Goal: Task Accomplishment & Management: Complete application form

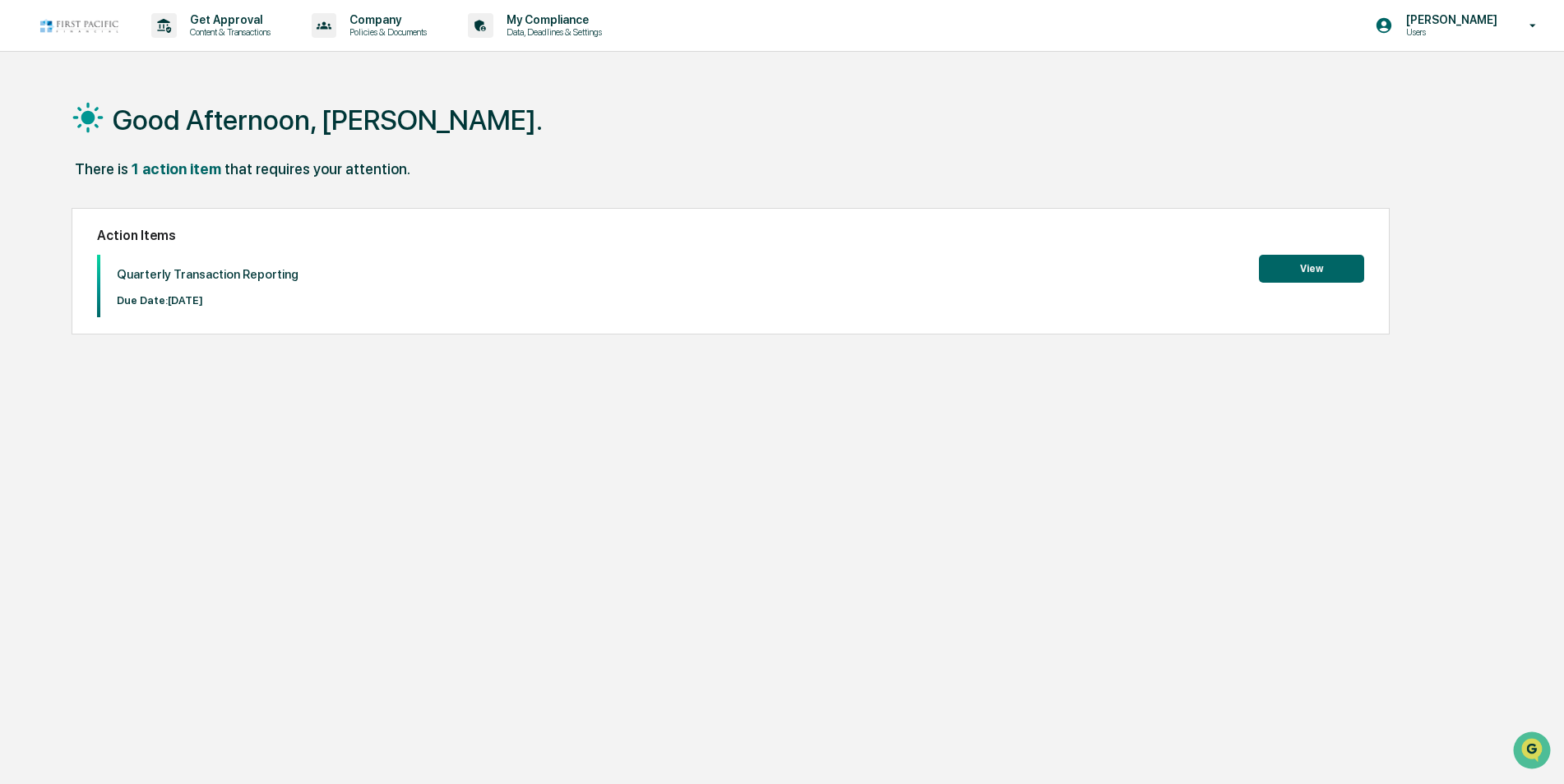
click at [1305, 265] on button "View" at bounding box center [1312, 269] width 105 height 28
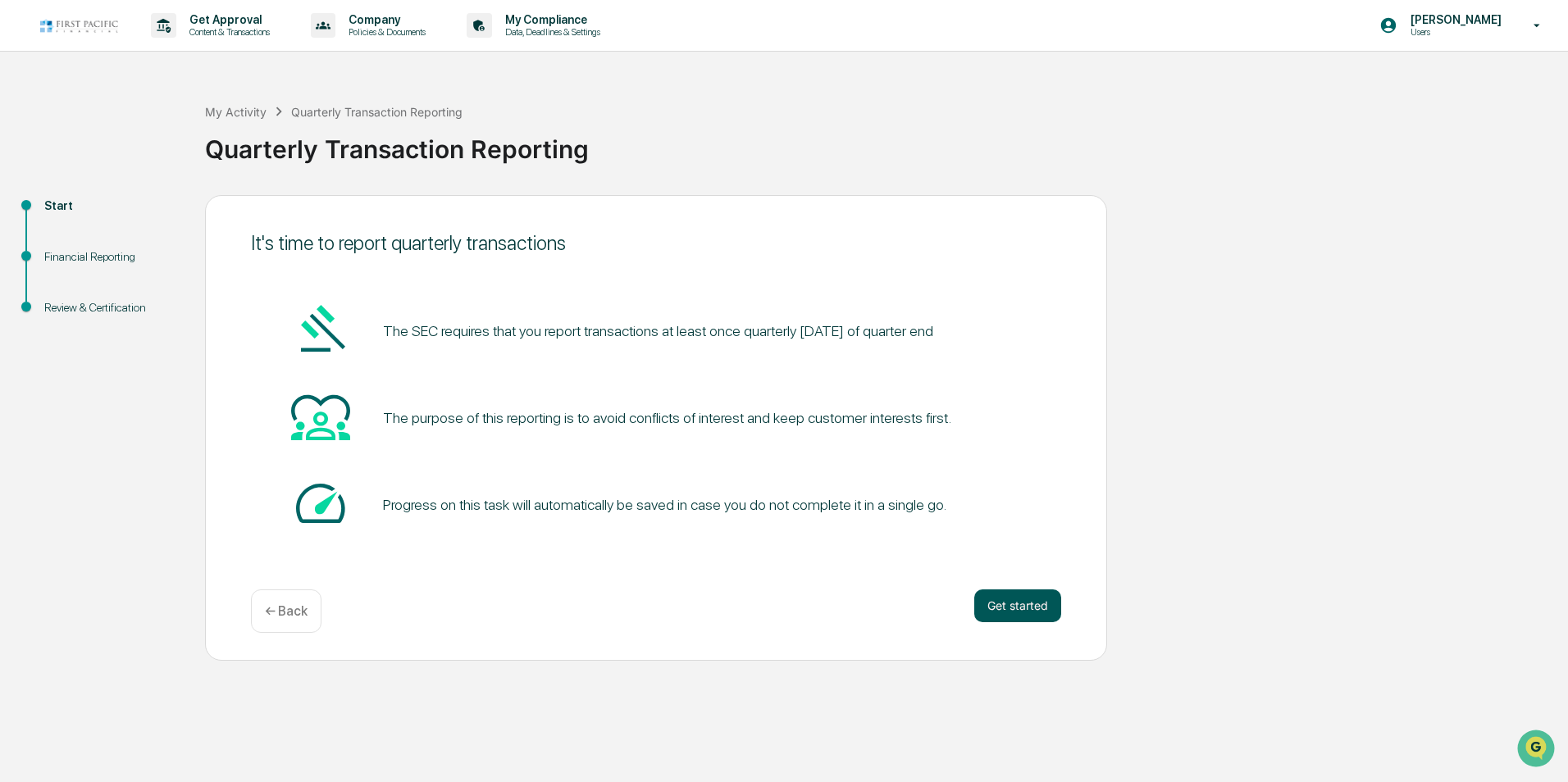
click at [1014, 604] on button "Get started" at bounding box center [1017, 606] width 86 height 33
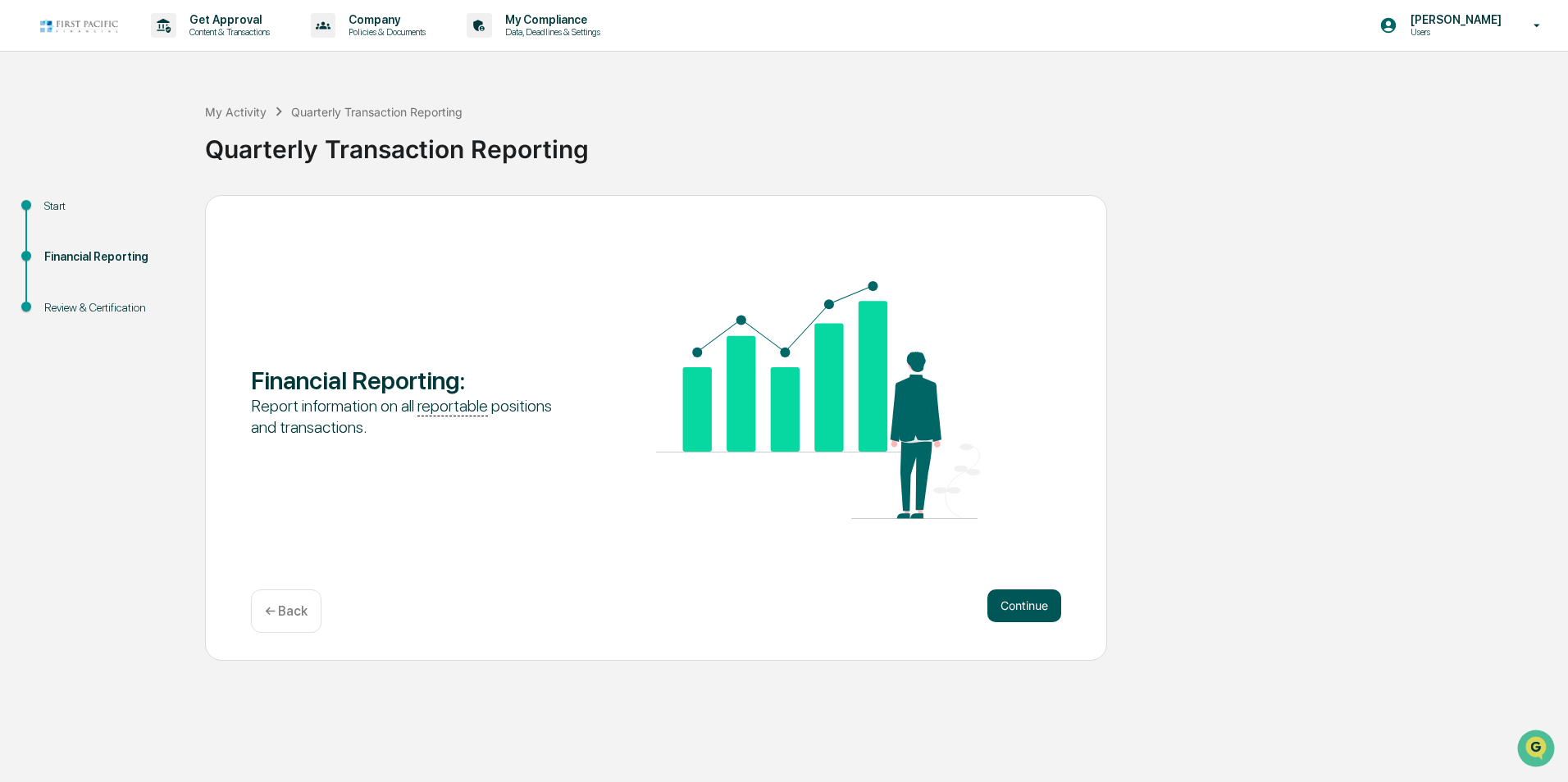
click at [1011, 606] on button "Continue" at bounding box center [1024, 606] width 74 height 33
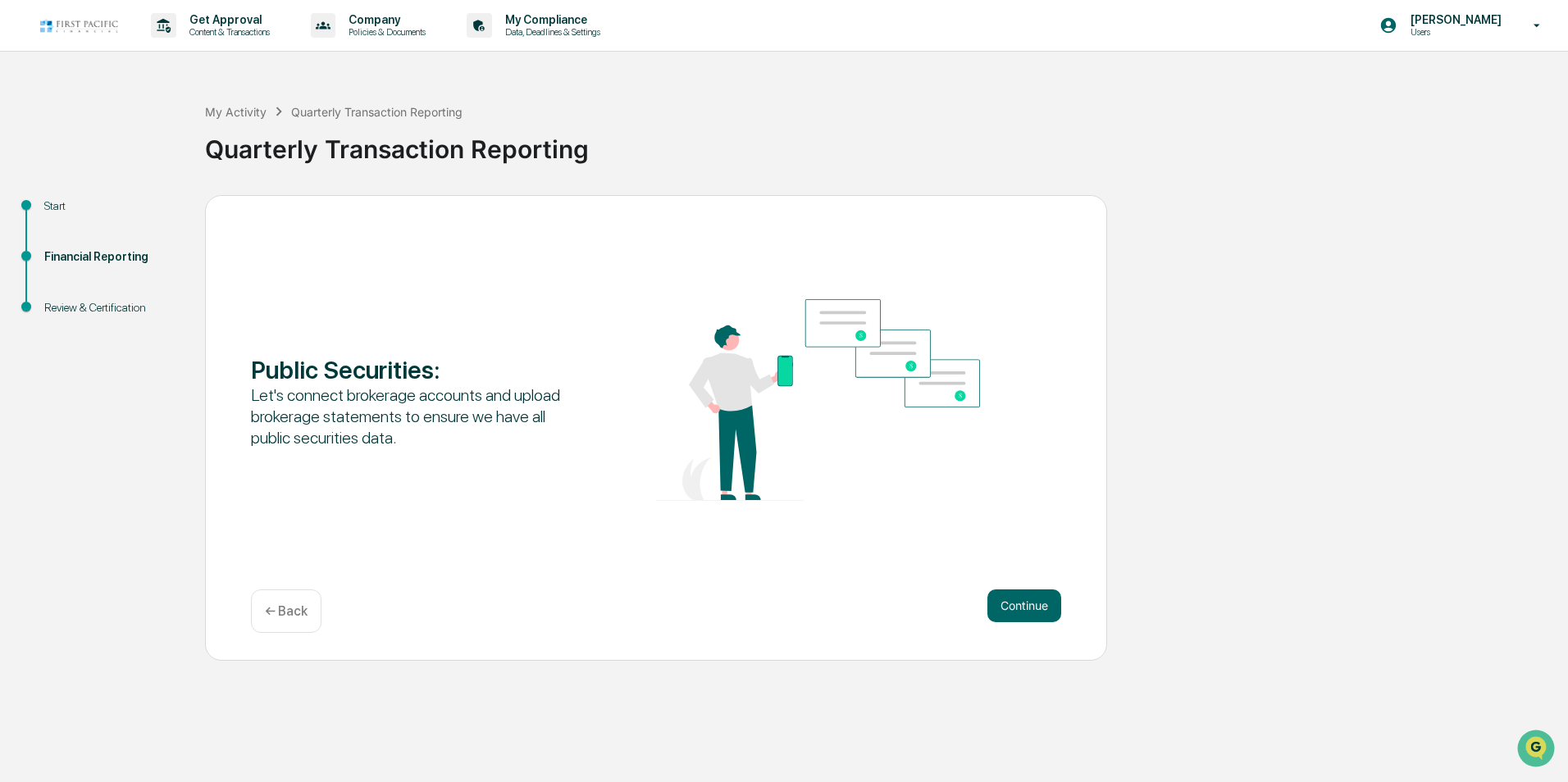
click at [1011, 606] on button "Continue" at bounding box center [1024, 606] width 74 height 33
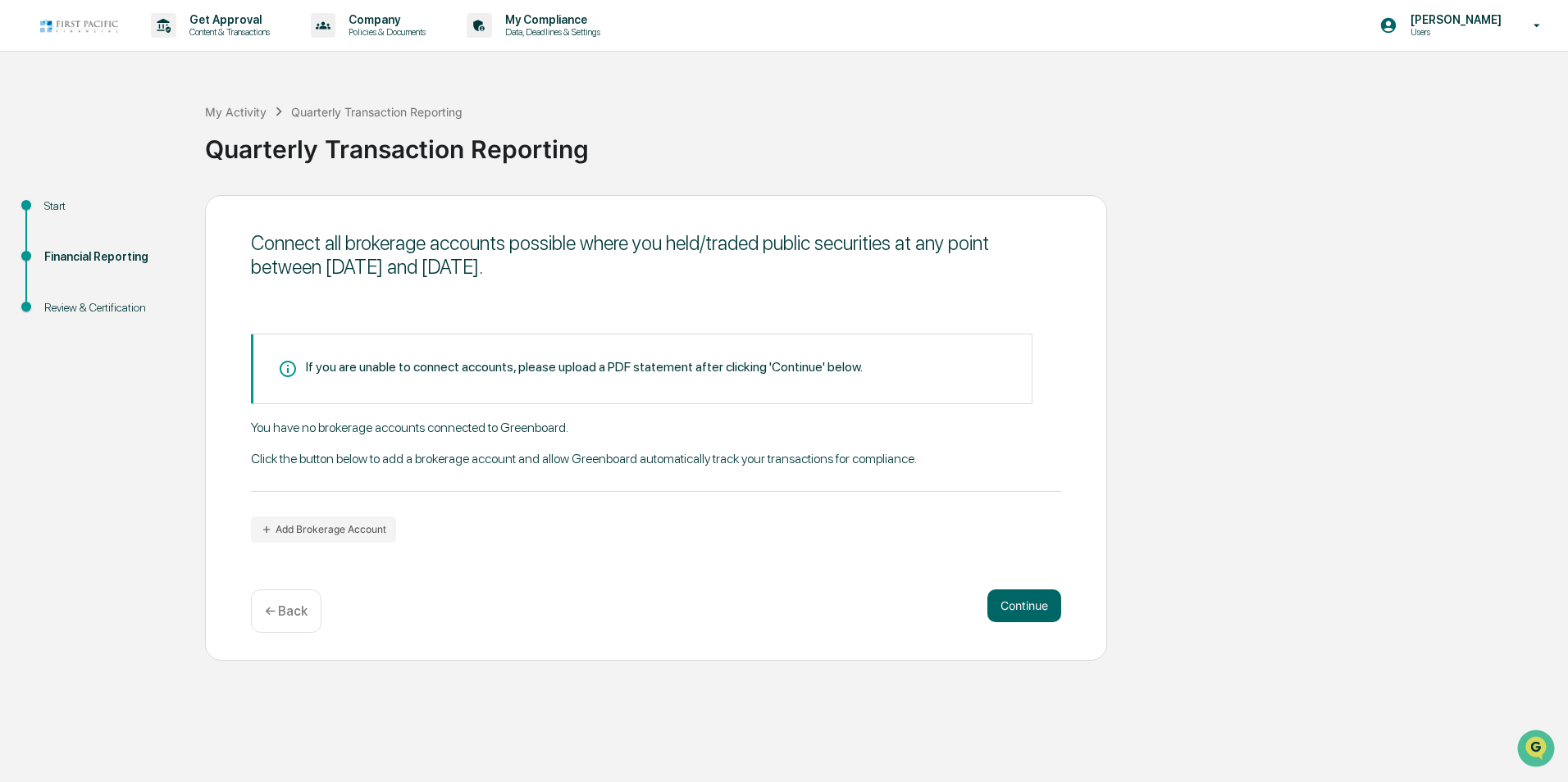
click at [1011, 606] on button "Continue" at bounding box center [1024, 606] width 74 height 33
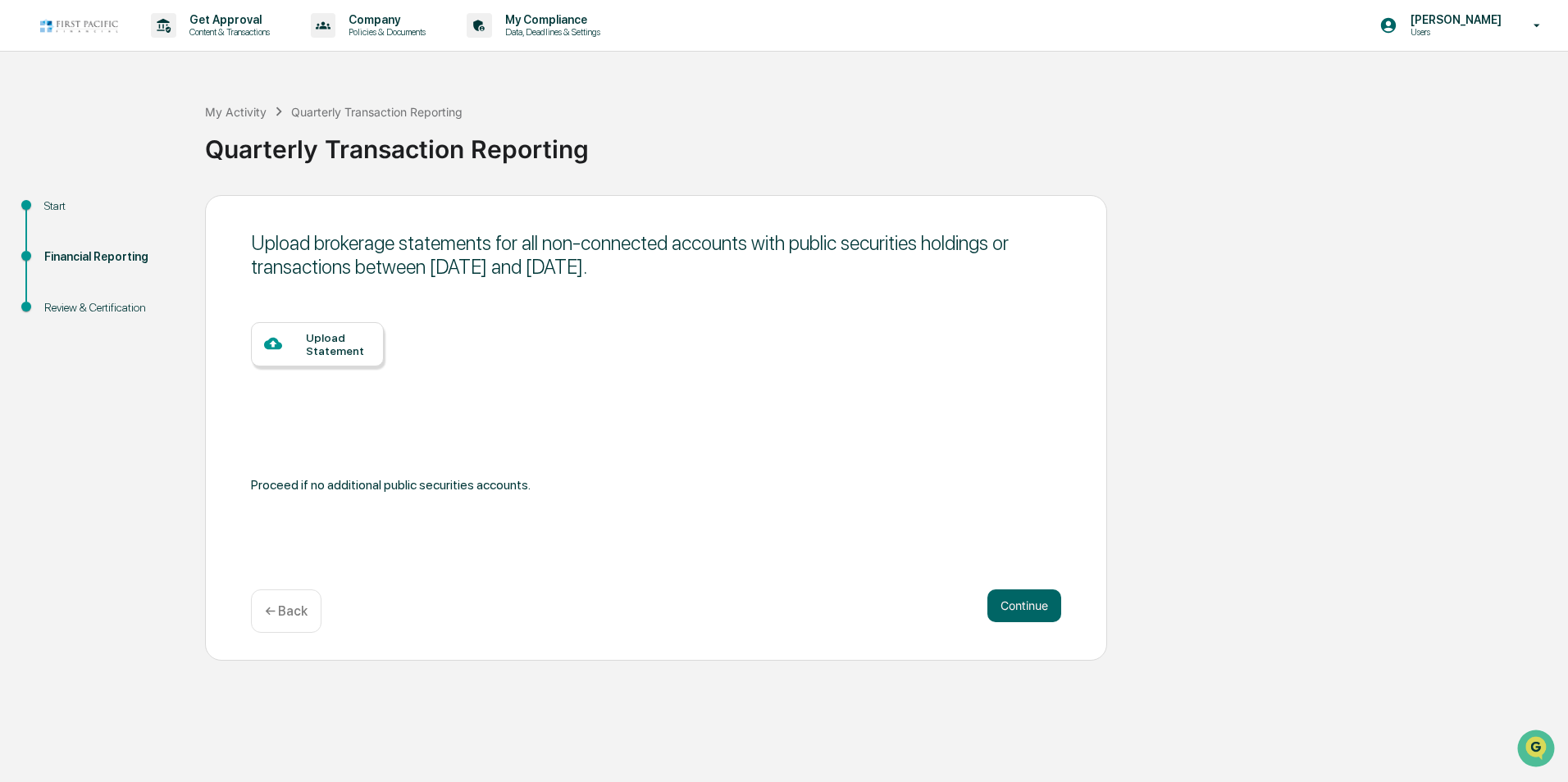
click at [1011, 606] on button "Continue" at bounding box center [1024, 606] width 74 height 33
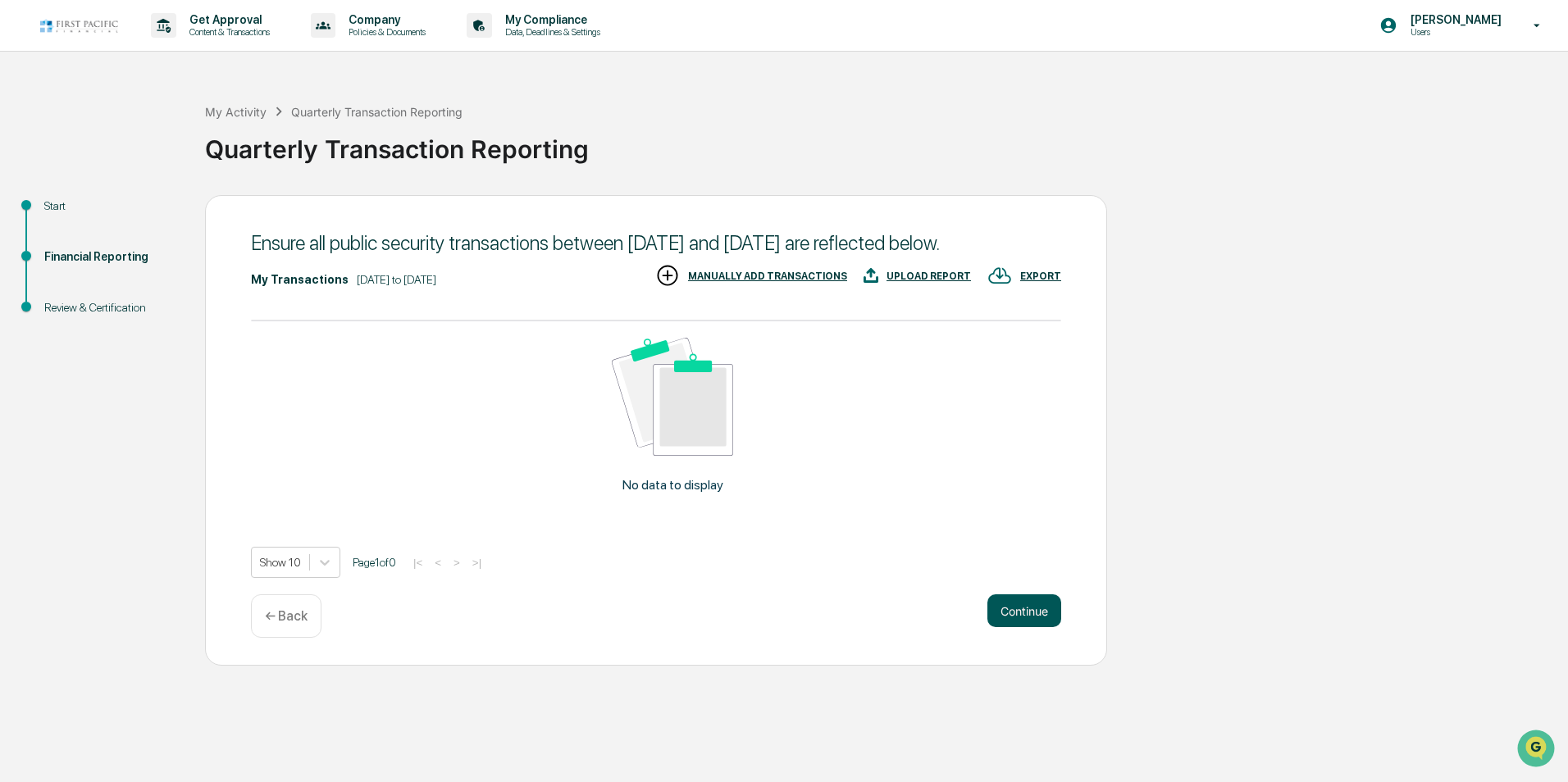
click at [1029, 628] on button "Continue" at bounding box center [1024, 611] width 74 height 33
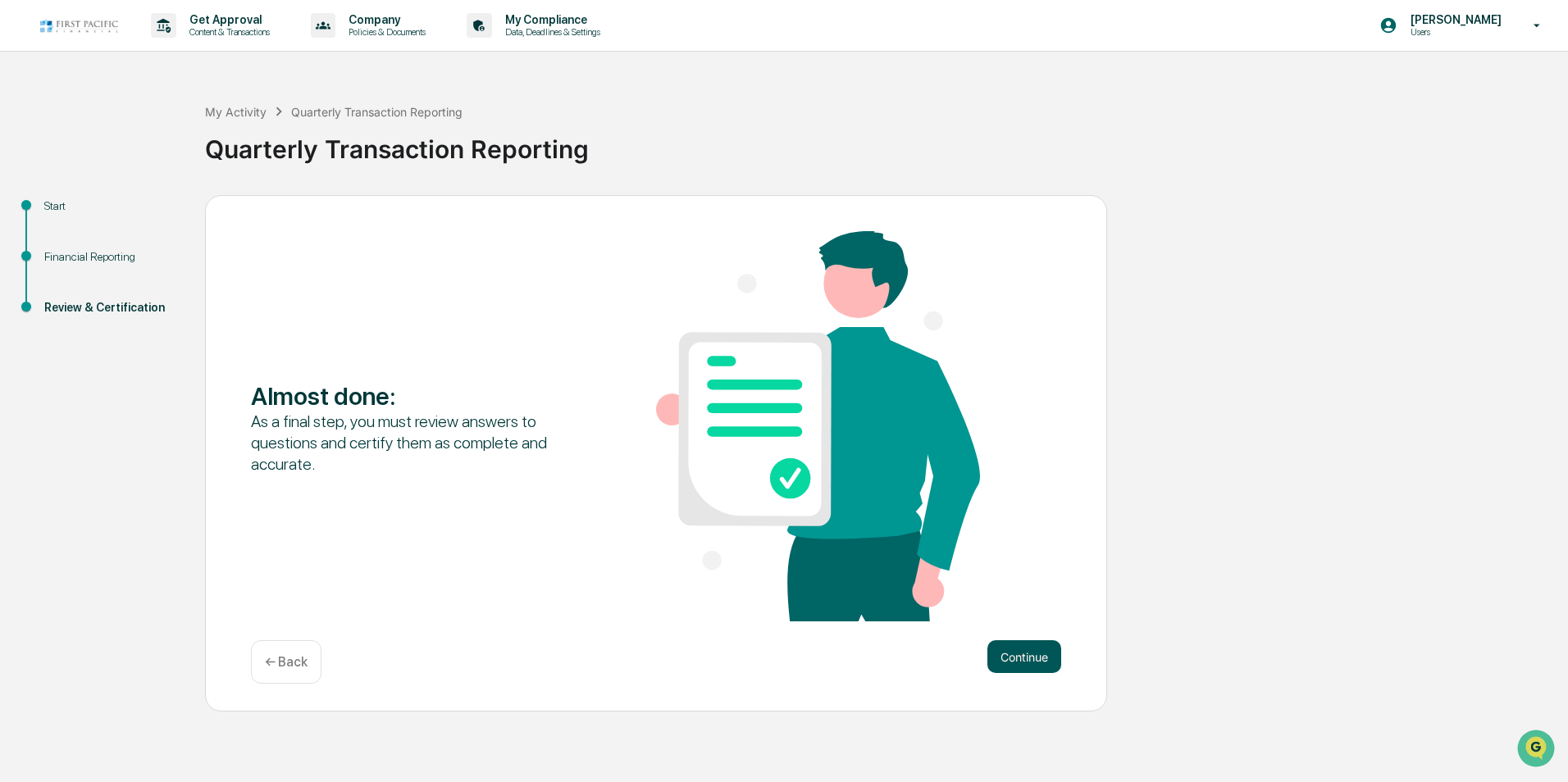
click at [1016, 654] on button "Continue" at bounding box center [1024, 657] width 74 height 33
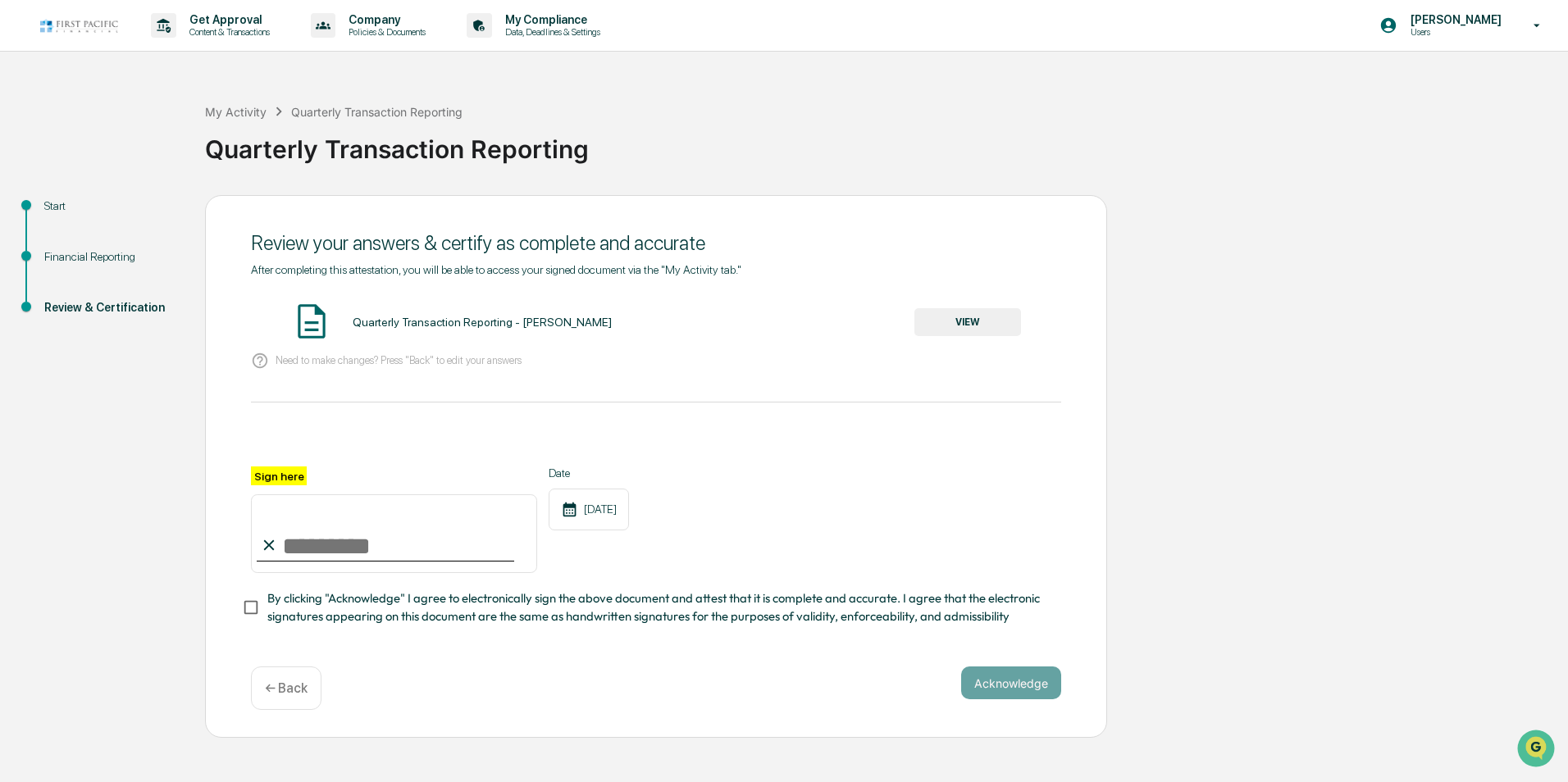
click at [291, 543] on input "Sign here" at bounding box center [393, 533] width 287 height 79
type input "**********"
click at [1032, 690] on button "Acknowledge" at bounding box center [1010, 683] width 100 height 33
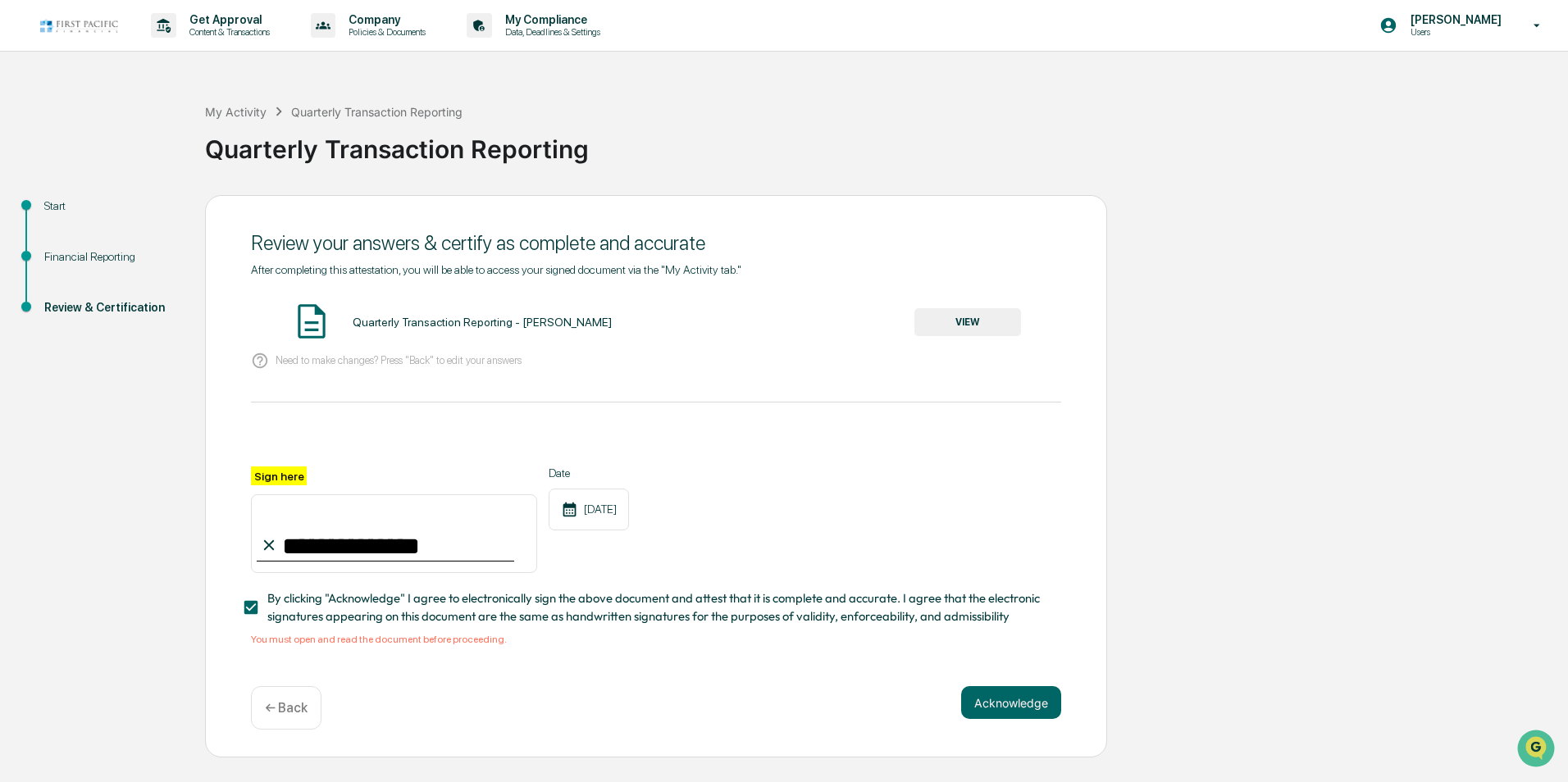
click at [969, 314] on button "VIEW" at bounding box center [968, 322] width 107 height 28
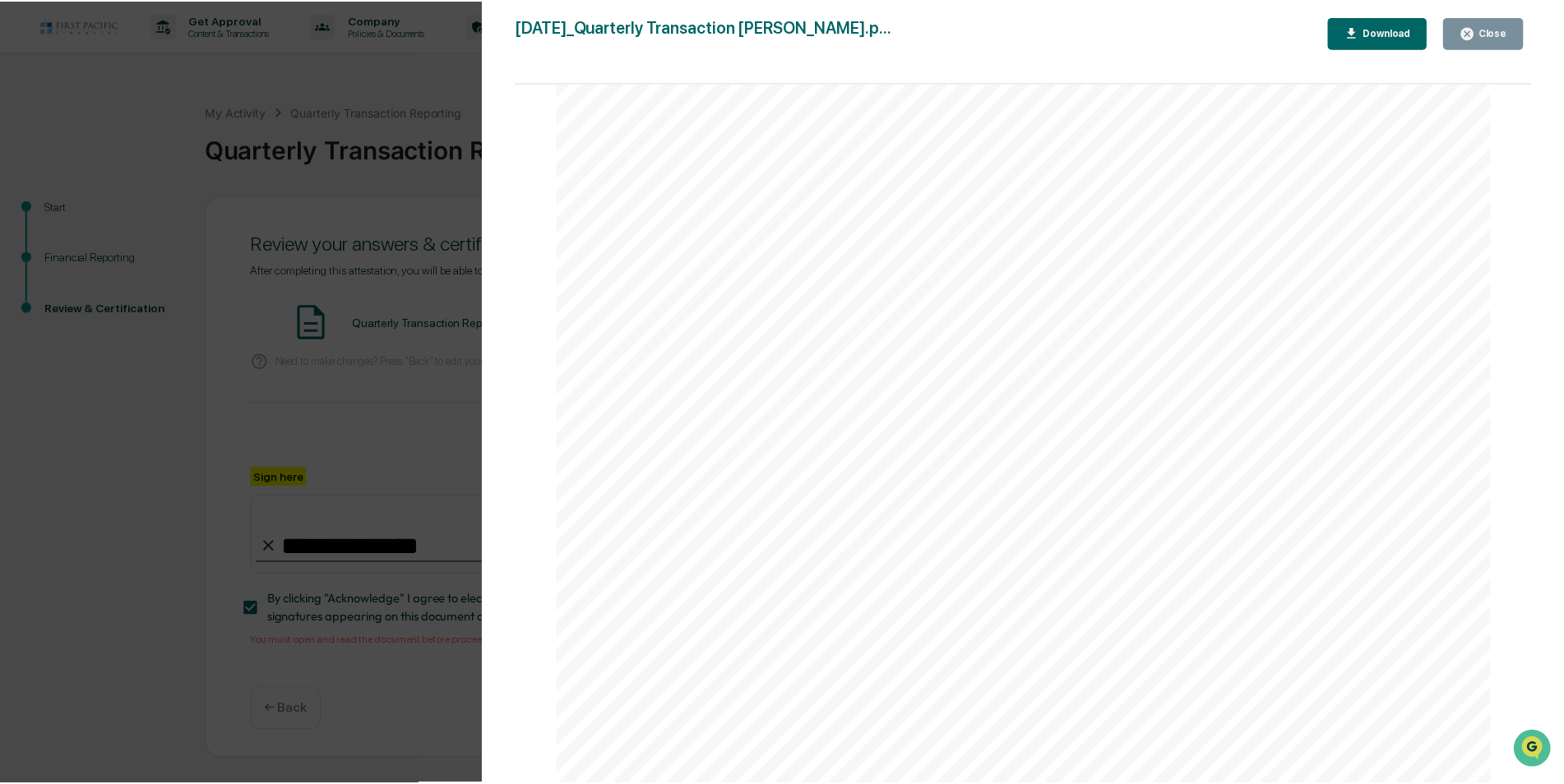
scroll to position [3430, 0]
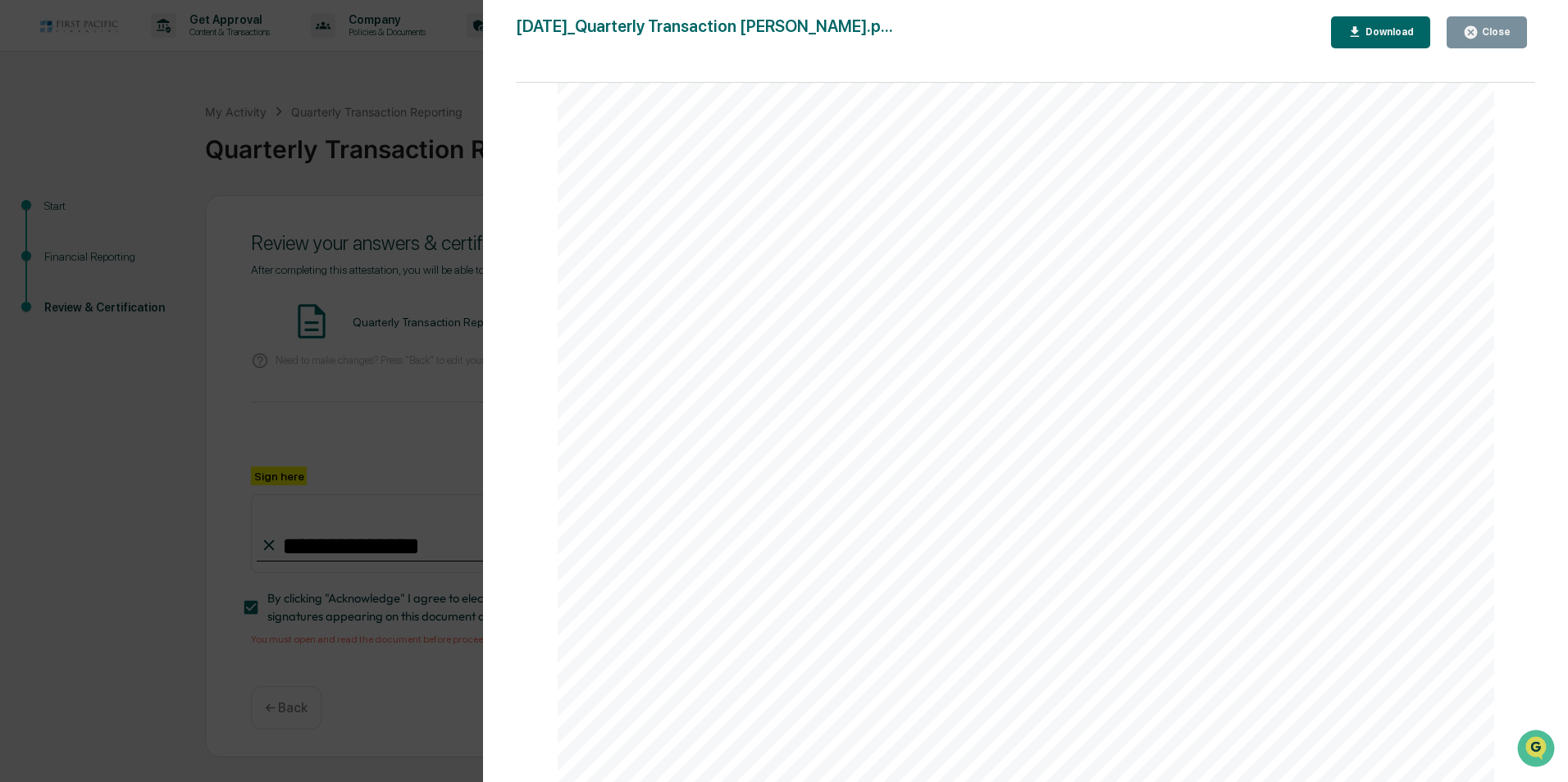
click at [1511, 35] on button "Close" at bounding box center [1486, 32] width 81 height 32
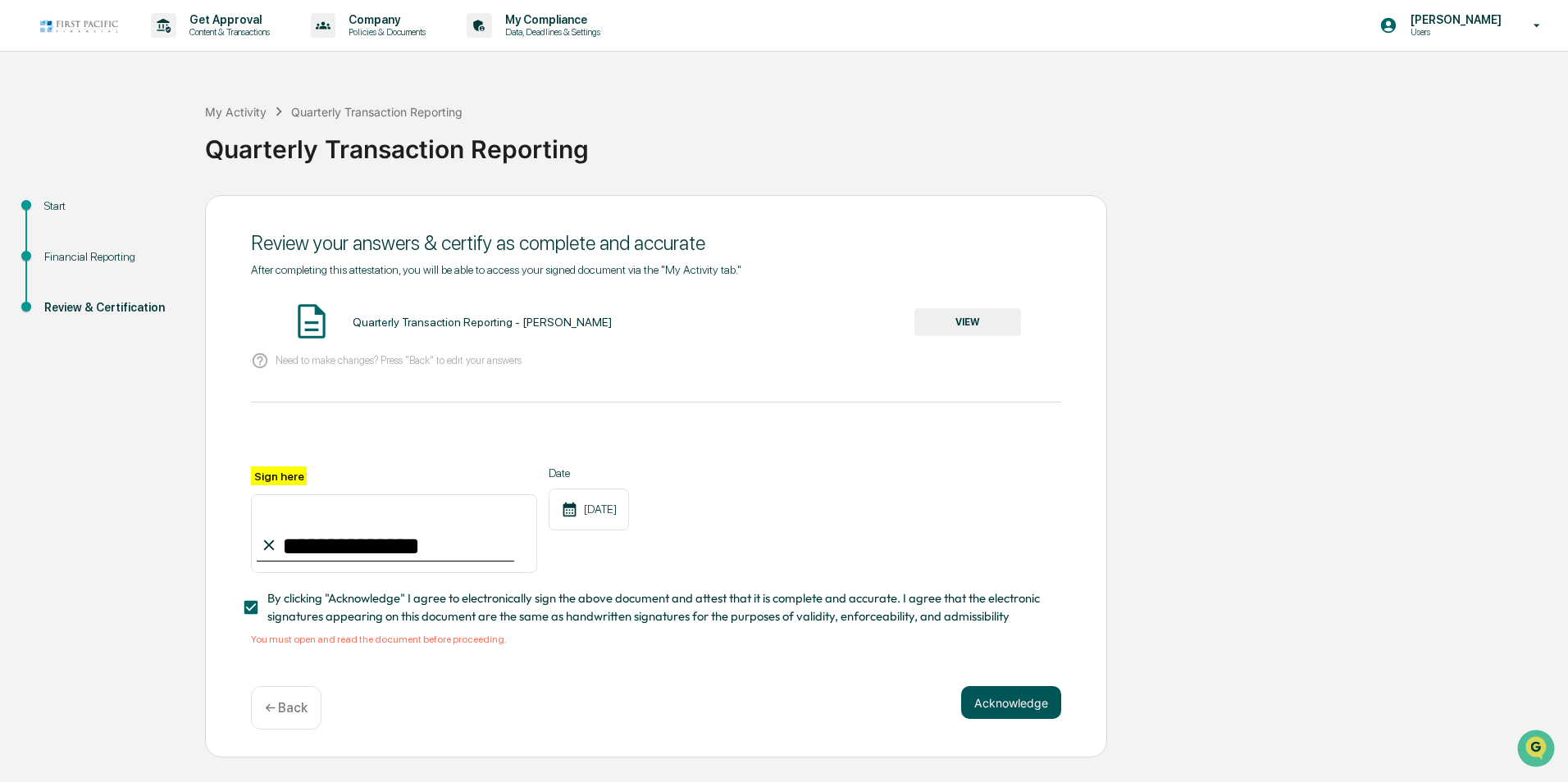
click at [1001, 703] on button "Acknowledge" at bounding box center [1010, 702] width 100 height 33
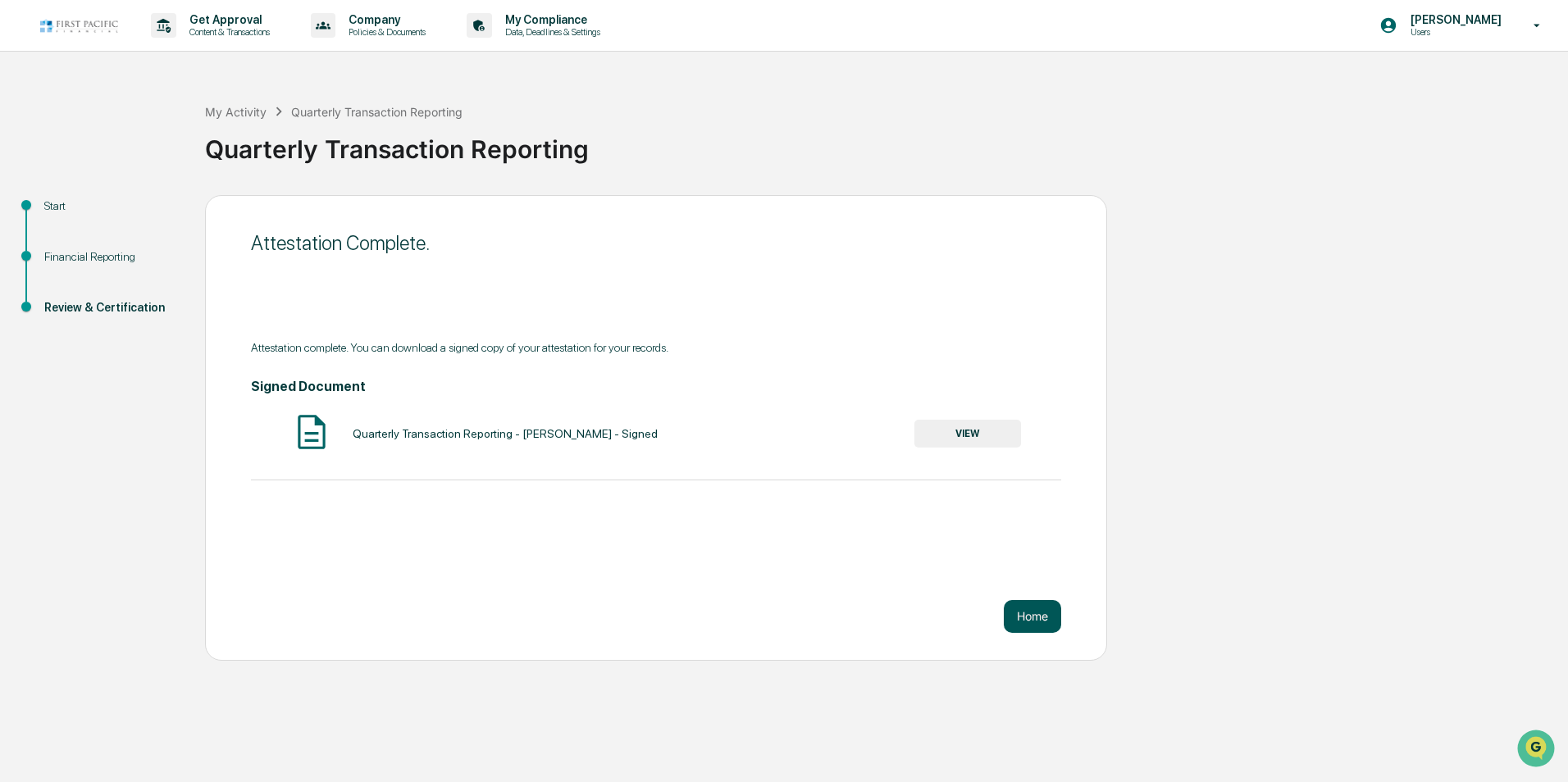
click at [1044, 623] on button "Home" at bounding box center [1032, 617] width 57 height 33
